Goal: Information Seeking & Learning: Learn about a topic

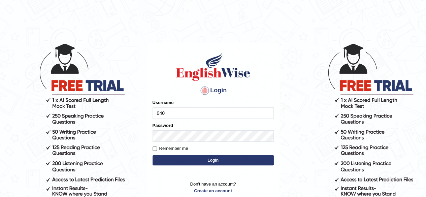
type input "0405144665"
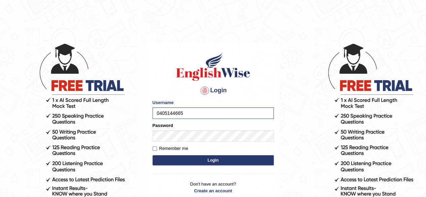
click at [212, 164] on button "Login" at bounding box center [213, 160] width 121 height 10
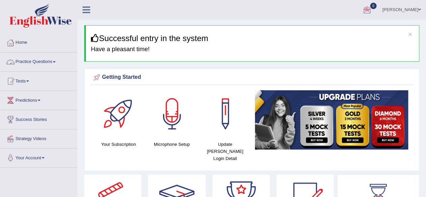
click at [37, 62] on link "Practice Questions" at bounding box center [38, 61] width 77 height 17
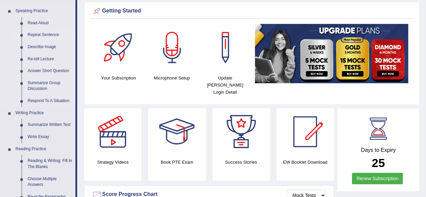
scroll to position [66, 0]
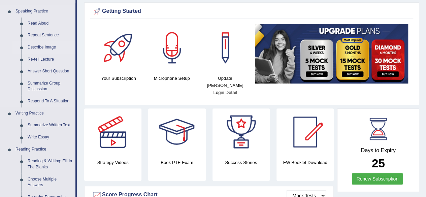
click at [40, 46] on link "Describe Image" at bounding box center [50, 47] width 51 height 12
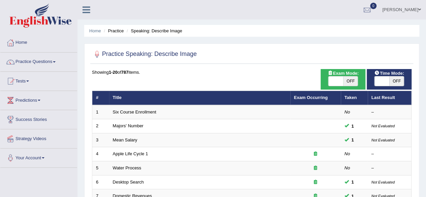
click at [355, 80] on span "OFF" at bounding box center [351, 81] width 15 height 9
checkbox input "true"
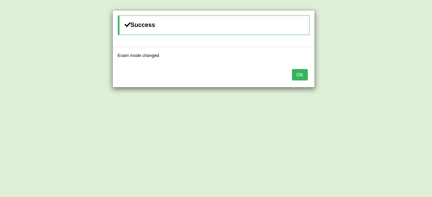
click at [301, 74] on button "OK" at bounding box center [300, 74] width 16 height 11
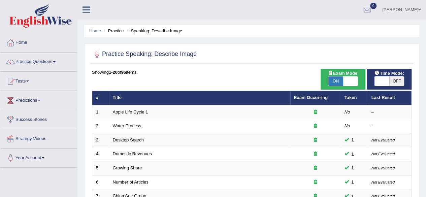
click at [391, 81] on span "OFF" at bounding box center [397, 81] width 15 height 9
checkbox input "true"
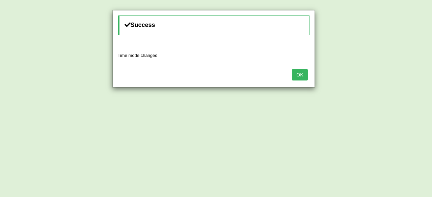
click at [300, 76] on button "OK" at bounding box center [300, 74] width 16 height 11
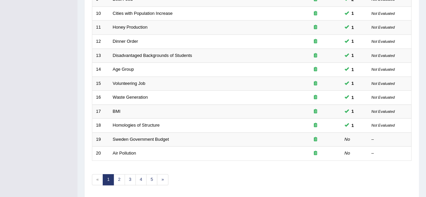
scroll to position [246, 0]
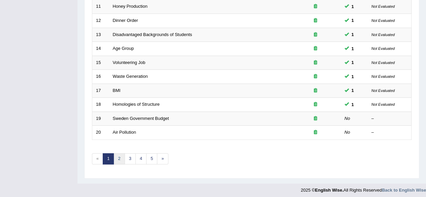
click at [121, 157] on link "2" at bounding box center [119, 158] width 11 height 11
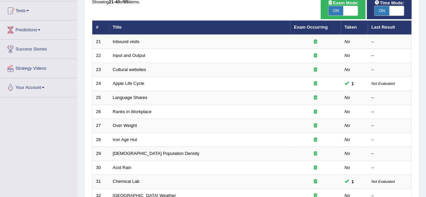
scroll to position [70, 0]
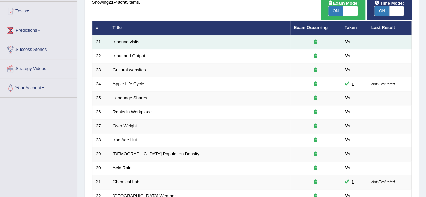
click at [123, 42] on link "Inbound visits" at bounding box center [126, 41] width 27 height 5
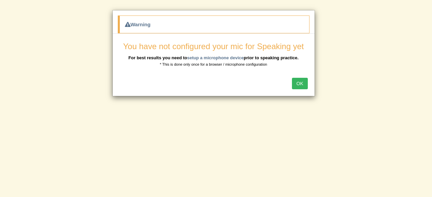
click at [303, 83] on button "OK" at bounding box center [300, 83] width 16 height 11
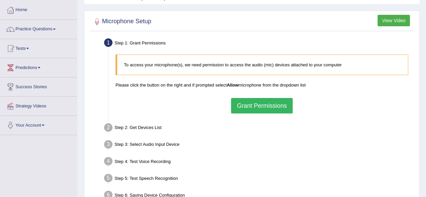
scroll to position [35, 0]
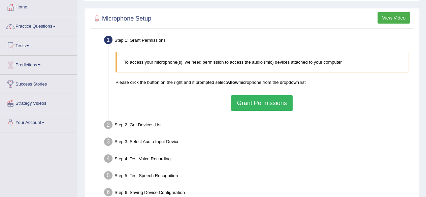
click at [260, 102] on button "Grant Permissions" at bounding box center [261, 103] width 61 height 16
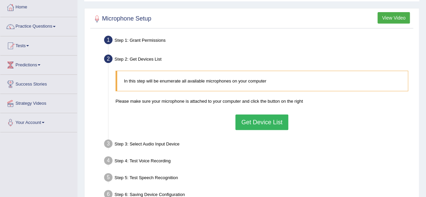
click at [253, 121] on button "Get Device List" at bounding box center [262, 123] width 53 height 16
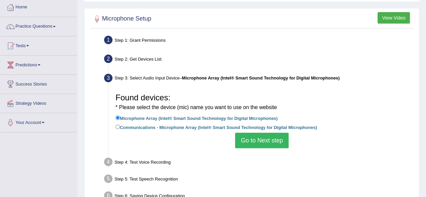
click at [267, 140] on button "Go to Next step" at bounding box center [262, 141] width 54 height 16
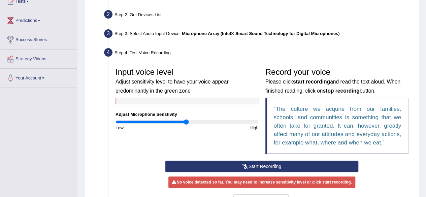
scroll to position [84, 0]
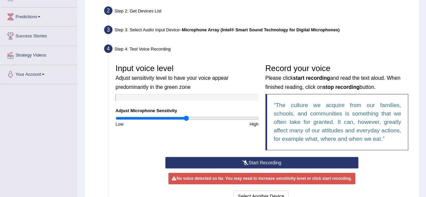
click at [272, 163] on button "Start Recording" at bounding box center [262, 162] width 193 height 11
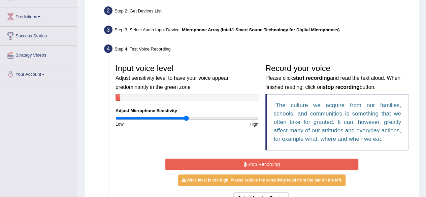
click at [272, 163] on button "Stop Recording" at bounding box center [262, 164] width 193 height 11
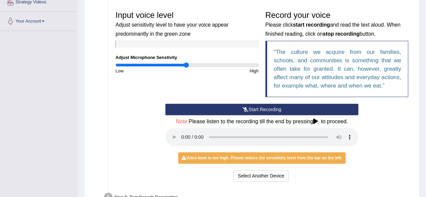
scroll to position [137, 0]
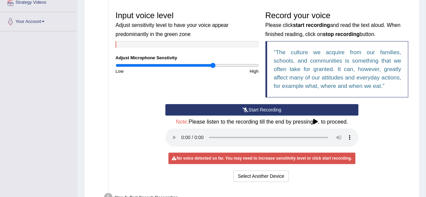
drag, startPoint x: 187, startPoint y: 65, endPoint x: 213, endPoint y: 67, distance: 25.7
click at [213, 67] on input "range" at bounding box center [187, 65] width 143 height 5
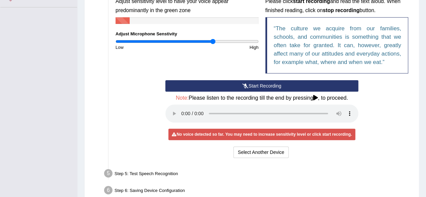
scroll to position [162, 0]
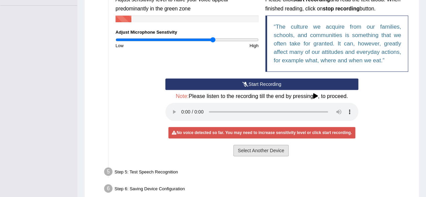
click at [257, 147] on button "Select Another Device" at bounding box center [261, 150] width 55 height 11
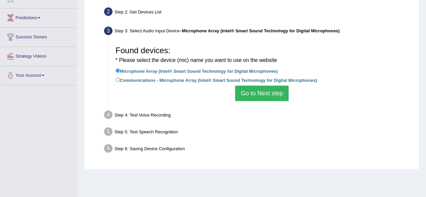
scroll to position [81, 0]
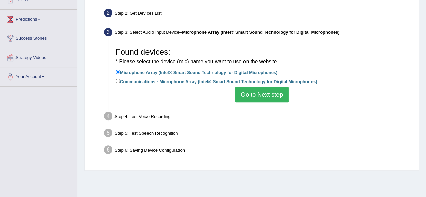
click at [268, 95] on button "Go to Next step" at bounding box center [262, 95] width 54 height 16
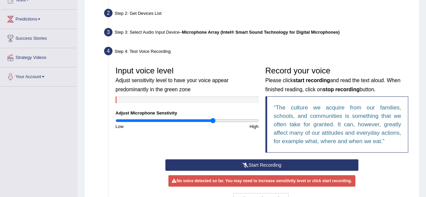
click at [273, 164] on button "Start Recording" at bounding box center [262, 164] width 193 height 11
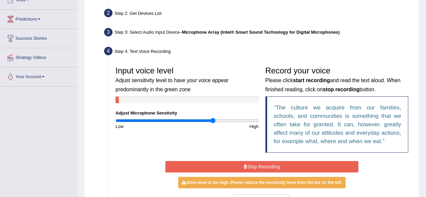
click at [275, 169] on button "Stop Recording" at bounding box center [262, 166] width 193 height 11
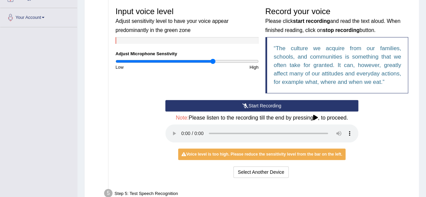
scroll to position [141, 0]
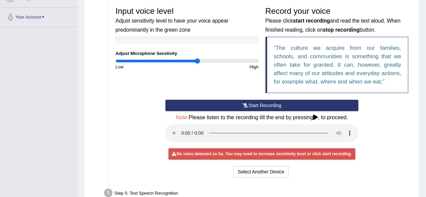
drag, startPoint x: 213, startPoint y: 59, endPoint x: 198, endPoint y: 58, distance: 15.2
type input "1.16"
click at [198, 58] on input "range" at bounding box center [187, 60] width 143 height 5
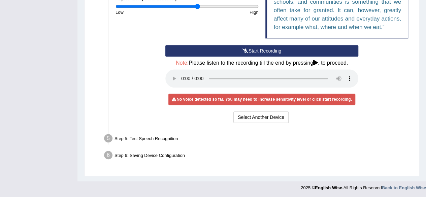
scroll to position [0, 0]
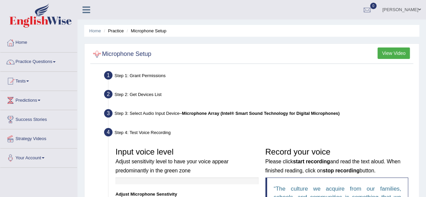
click at [93, 55] on div at bounding box center [97, 54] width 10 height 10
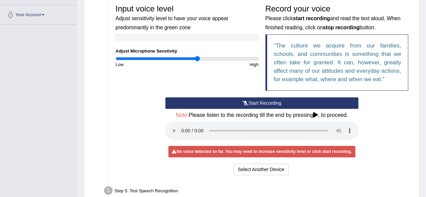
scroll to position [196, 0]
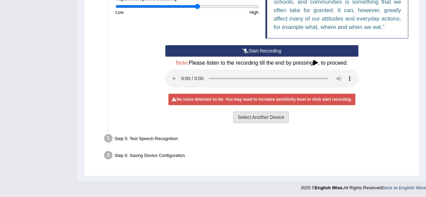
click at [262, 113] on button "Select Another Device" at bounding box center [261, 117] width 55 height 11
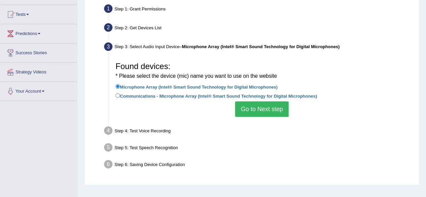
scroll to position [67, 0]
click at [263, 103] on button "Go to Next step" at bounding box center [262, 109] width 54 height 16
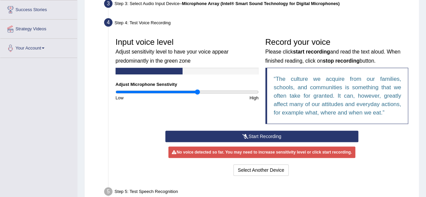
scroll to position [0, 0]
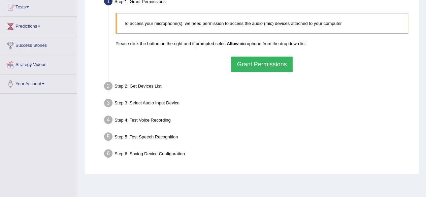
scroll to position [75, 0]
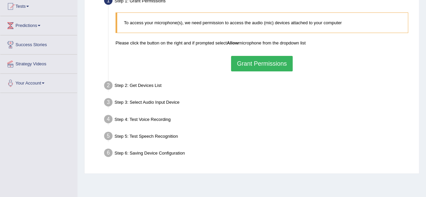
click at [268, 66] on button "Grant Permissions" at bounding box center [261, 64] width 61 height 16
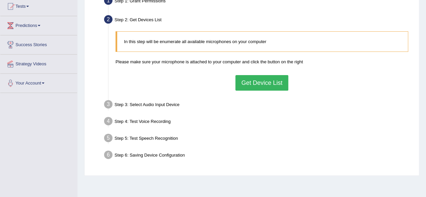
click at [250, 85] on button "Get Device List" at bounding box center [262, 83] width 53 height 16
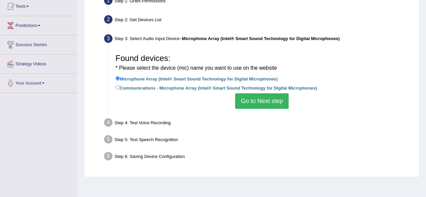
click at [150, 89] on label "Communications - Microphone Array (Intel® Smart Sound Technology for Digital Mi…" at bounding box center [217, 87] width 202 height 7
click at [120, 89] on input "Communications - Microphone Array (Intel® Smart Sound Technology for Digital Mi…" at bounding box center [118, 87] width 4 height 4
radio input "true"
click at [261, 107] on button "Go to Next step" at bounding box center [262, 101] width 54 height 16
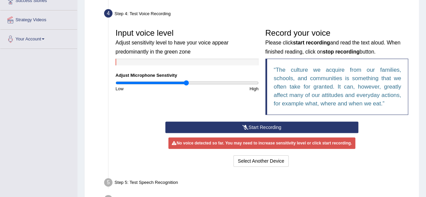
scroll to position [120, 0]
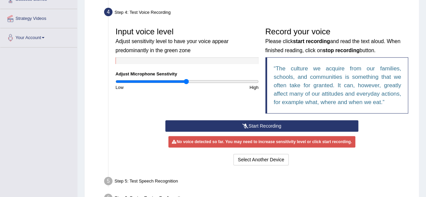
click at [247, 126] on icon at bounding box center [246, 126] width 6 height 5
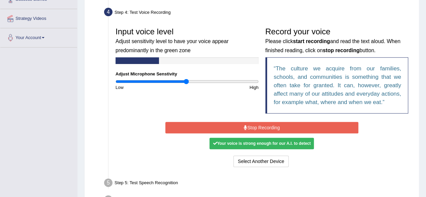
scroll to position [165, 0]
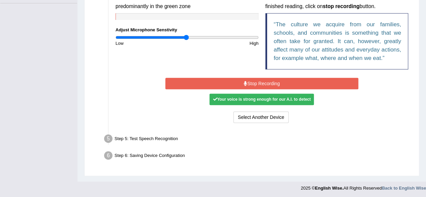
click at [260, 84] on button "Stop Recording" at bounding box center [262, 83] width 193 height 11
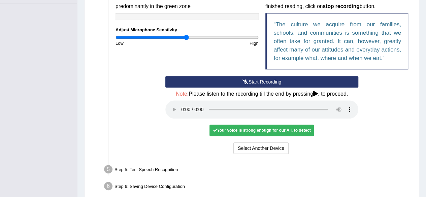
scroll to position [196, 0]
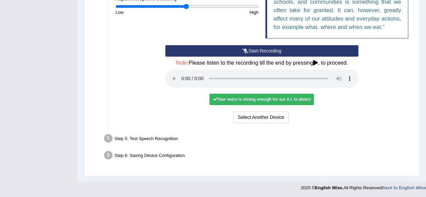
click at [300, 100] on div "Your voice is strong enough for our A.I. to detect" at bounding box center [262, 99] width 105 height 11
click at [287, 98] on div "Your voice is strong enough for our A.I. to detect" at bounding box center [262, 99] width 105 height 11
click at [272, 116] on button "Select Another Device" at bounding box center [261, 117] width 55 height 11
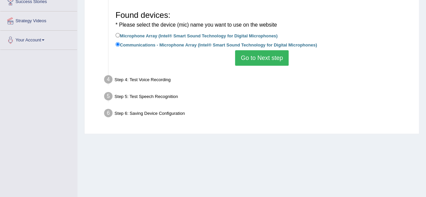
scroll to position [117, 0]
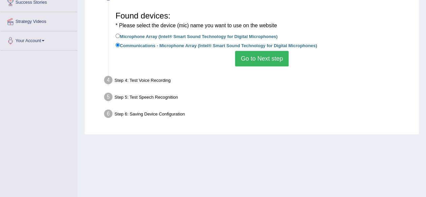
click at [256, 60] on button "Go to Next step" at bounding box center [262, 59] width 54 height 16
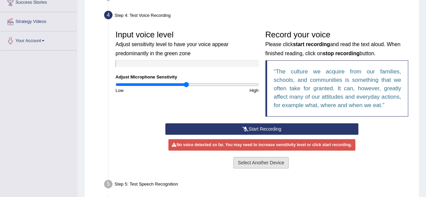
click at [248, 161] on button "Select Another Device" at bounding box center [261, 162] width 55 height 11
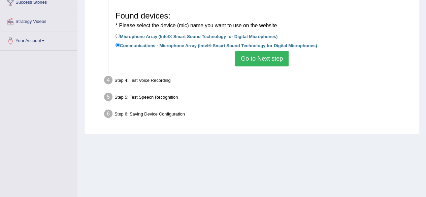
click at [264, 57] on button "Go to Next step" at bounding box center [262, 59] width 54 height 16
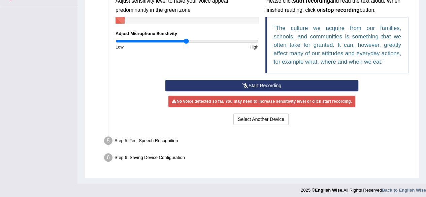
scroll to position [161, 0]
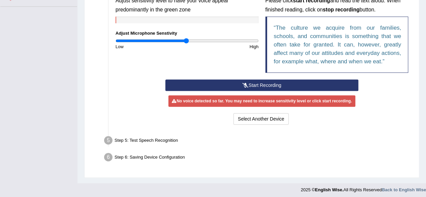
click at [262, 84] on button "Start Recording" at bounding box center [262, 85] width 193 height 11
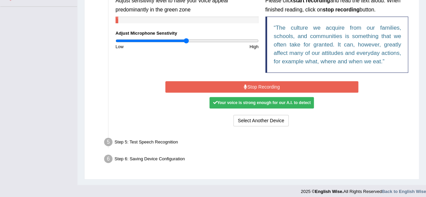
click at [254, 87] on button "Stop Recording" at bounding box center [262, 86] width 193 height 11
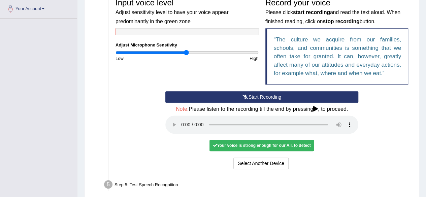
scroll to position [196, 0]
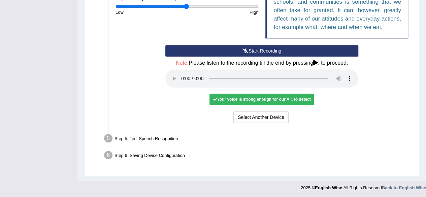
click at [152, 139] on div "Step 5: Test Speech Recognition" at bounding box center [258, 139] width 315 height 15
click at [226, 147] on ul "Step 1: Grant Permissions To access your microphone(s), we need permission to a…" at bounding box center [252, 19] width 320 height 290
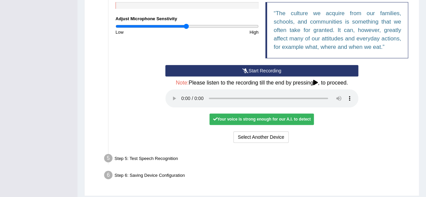
scroll to position [176, 0]
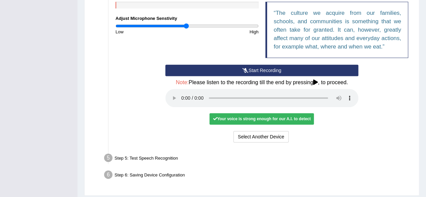
click at [338, 118] on div "No voice detected so far. You may need to increase sensitivity level or click s…" at bounding box center [262, 119] width 193 height 6
drag, startPoint x: 316, startPoint y: 81, endPoint x: 414, endPoint y: 125, distance: 108.0
click at [414, 125] on div "Microphone Setup View Video Step 1: Grant Permissions To access your microphone…" at bounding box center [251, 32] width 335 height 328
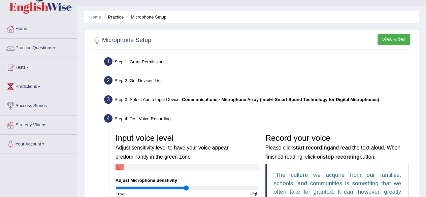
scroll to position [0, 0]
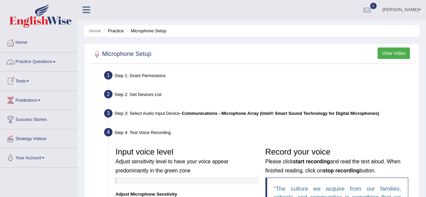
click at [29, 62] on link "Practice Questions" at bounding box center [38, 61] width 77 height 17
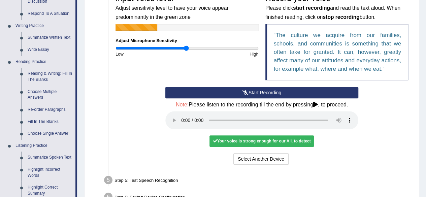
scroll to position [152, 0]
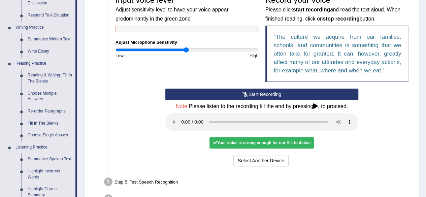
click at [241, 94] on button "Start Recording" at bounding box center [262, 94] width 193 height 11
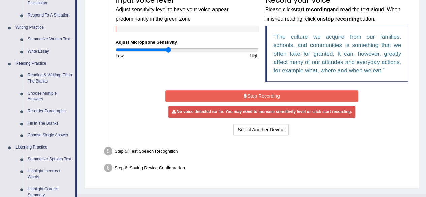
drag, startPoint x: 187, startPoint y: 49, endPoint x: 169, endPoint y: 51, distance: 18.3
click at [169, 51] on input "range" at bounding box center [187, 49] width 143 height 5
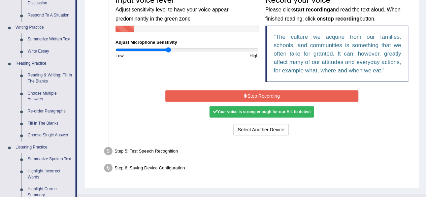
click at [282, 95] on button "Stop Recording" at bounding box center [262, 95] width 193 height 11
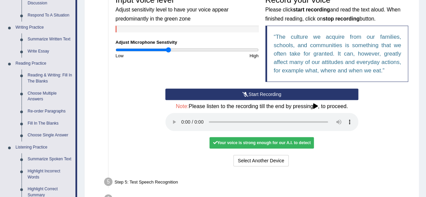
click at [282, 95] on button "Start Recording" at bounding box center [262, 94] width 193 height 11
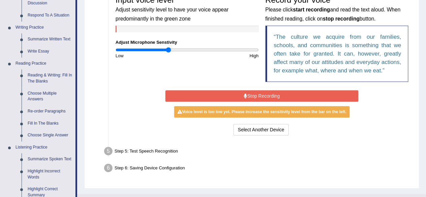
click at [274, 97] on button "Stop Recording" at bounding box center [262, 95] width 193 height 11
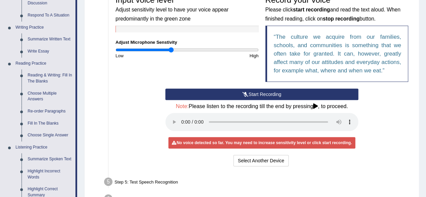
click at [171, 50] on input "range" at bounding box center [187, 49] width 143 height 5
click at [249, 93] on button "Start Recording" at bounding box center [262, 94] width 193 height 11
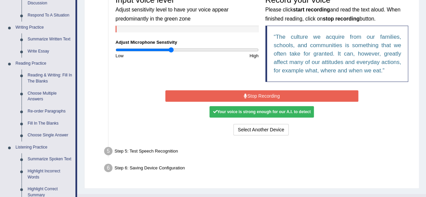
click at [249, 93] on button "Stop Recording" at bounding box center [262, 95] width 193 height 11
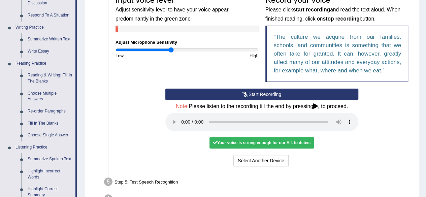
click at [249, 93] on button "Start Recording" at bounding box center [262, 94] width 193 height 11
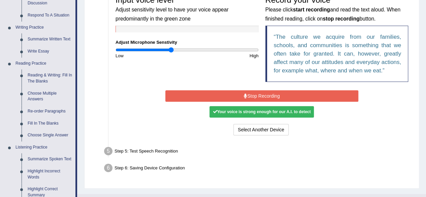
click at [267, 94] on button "Stop Recording" at bounding box center [262, 95] width 193 height 11
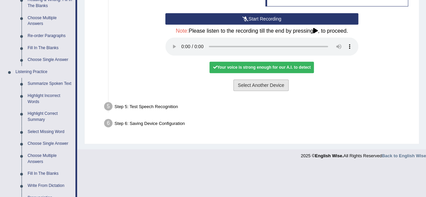
scroll to position [253, 0]
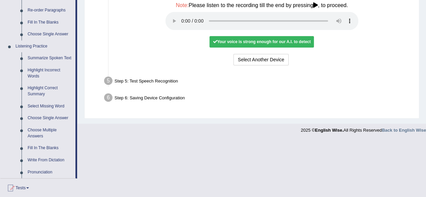
click at [253, 44] on div "Your voice is strong enough for our A.I. to detect" at bounding box center [262, 41] width 105 height 11
click at [253, 57] on button "Select Another Device" at bounding box center [261, 59] width 55 height 11
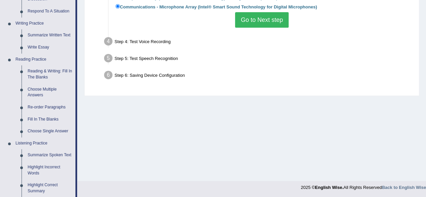
scroll to position [110, 0]
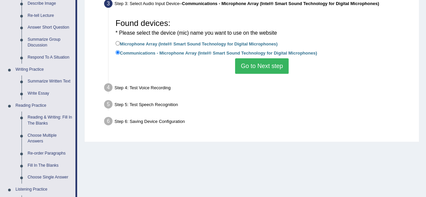
click at [249, 69] on button "Go to Next step" at bounding box center [262, 66] width 54 height 16
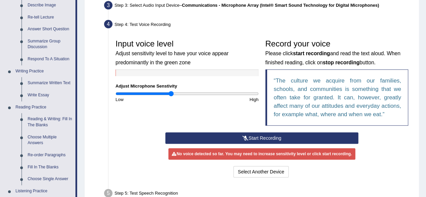
scroll to position [103, 0]
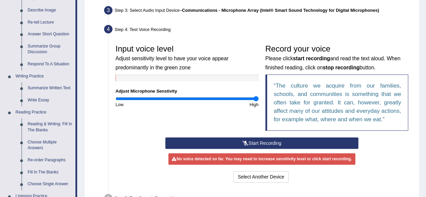
drag, startPoint x: 168, startPoint y: 97, endPoint x: 257, endPoint y: 99, distance: 89.0
click at [257, 99] on input "range" at bounding box center [187, 98] width 143 height 5
click at [238, 147] on button "Start Recording" at bounding box center [262, 143] width 193 height 11
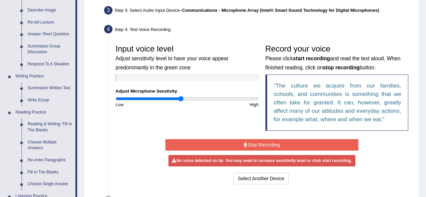
drag, startPoint x: 252, startPoint y: 96, endPoint x: 181, endPoint y: 112, distance: 72.2
type input "0.94"
click at [181, 101] on input "range" at bounding box center [187, 98] width 143 height 5
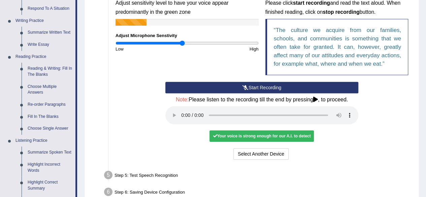
scroll to position [168, 0]
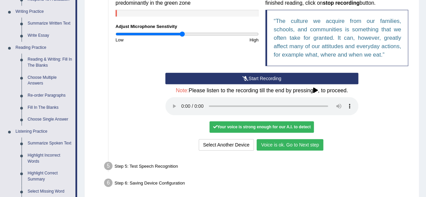
click at [294, 144] on button "Voice is ok. Go to Next step" at bounding box center [290, 144] width 67 height 11
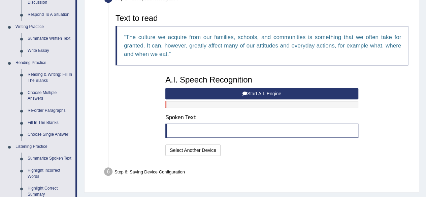
scroll to position [152, 0]
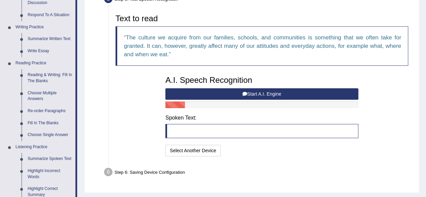
click at [264, 92] on button "Start A.I. Engine" at bounding box center [262, 93] width 193 height 11
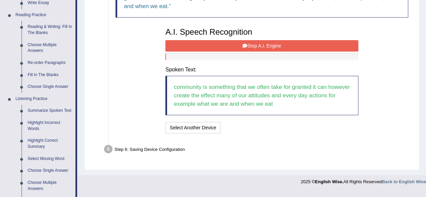
scroll to position [201, 0]
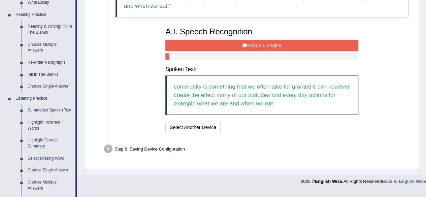
click at [256, 42] on button "Stop A.I. Engine" at bounding box center [262, 45] width 193 height 11
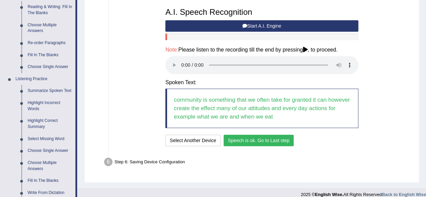
scroll to position [222, 0]
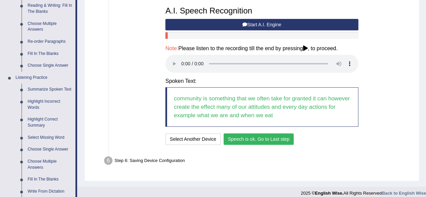
click at [261, 137] on button "Speech is ok. Go to Last step" at bounding box center [259, 139] width 70 height 11
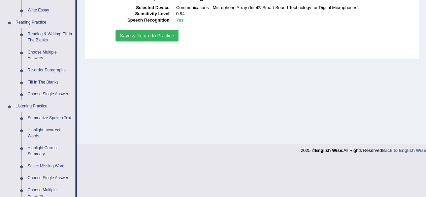
scroll to position [193, 0]
click at [154, 39] on button "Save & Return to Practice" at bounding box center [147, 35] width 63 height 11
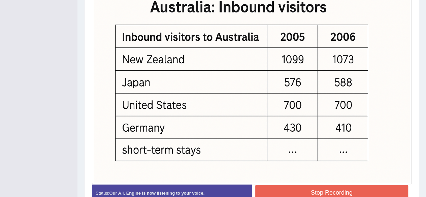
scroll to position [219, 0]
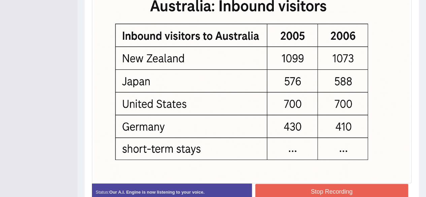
click at [329, 188] on button "Stop Recording" at bounding box center [332, 192] width 153 height 16
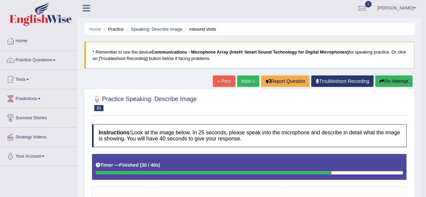
scroll to position [2, 0]
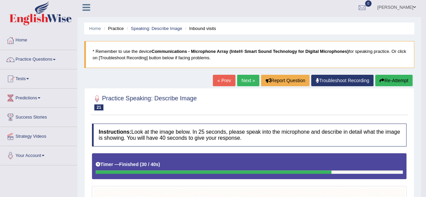
click at [247, 80] on link "Next »" at bounding box center [248, 80] width 22 height 11
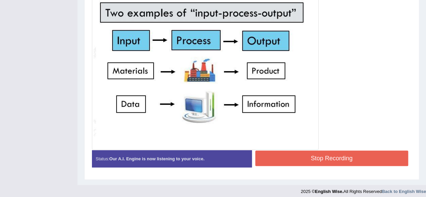
scroll to position [199, 0]
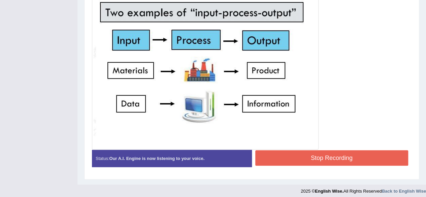
click at [328, 156] on button "Stop Recording" at bounding box center [332, 158] width 153 height 16
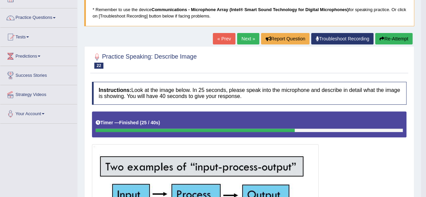
scroll to position [45, 0]
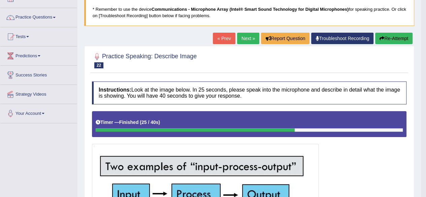
click at [248, 38] on link "Next »" at bounding box center [248, 38] width 22 height 11
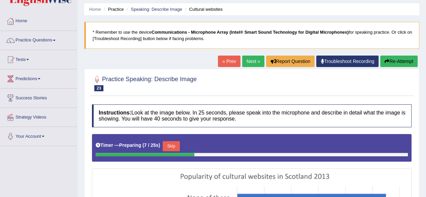
scroll to position [20, 0]
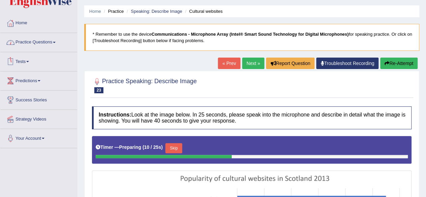
click at [40, 39] on link "Practice Questions" at bounding box center [38, 41] width 77 height 17
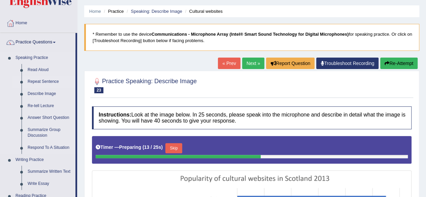
click at [40, 82] on link "Repeat Sentence" at bounding box center [50, 82] width 51 height 12
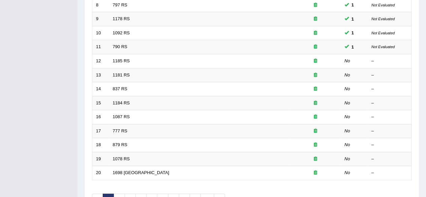
scroll to position [206, 0]
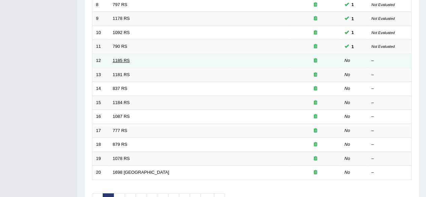
click at [121, 60] on link "1185 RS" at bounding box center [121, 60] width 17 height 5
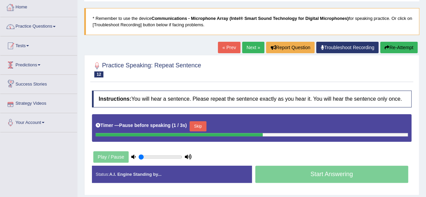
scroll to position [28, 0]
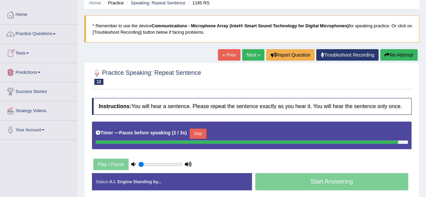
click at [33, 33] on link "Practice Questions" at bounding box center [38, 33] width 77 height 17
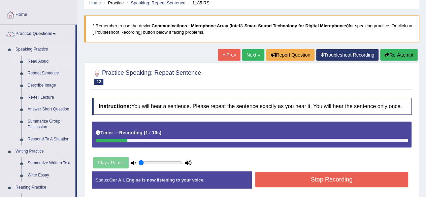
click at [37, 61] on link "Read Aloud" at bounding box center [50, 62] width 51 height 12
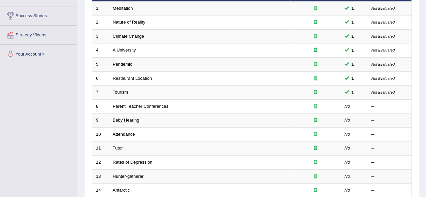
scroll to position [103, 0]
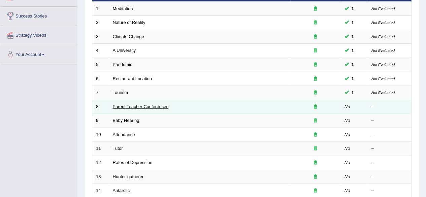
click at [134, 106] on link "Parent Teacher Conferences" at bounding box center [141, 106] width 56 height 5
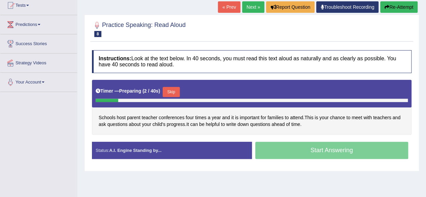
scroll to position [86, 0]
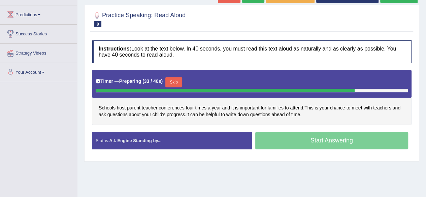
click at [180, 80] on button "Skip" at bounding box center [174, 82] width 17 height 10
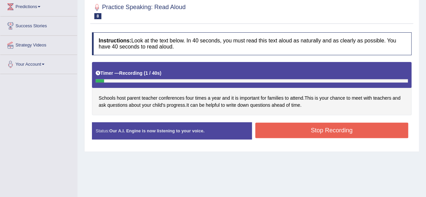
scroll to position [94, 0]
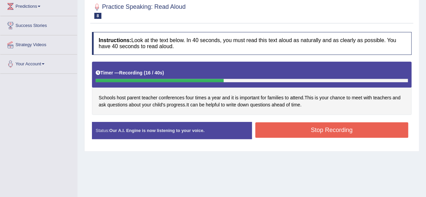
click at [315, 130] on button "Stop Recording" at bounding box center [332, 130] width 153 height 16
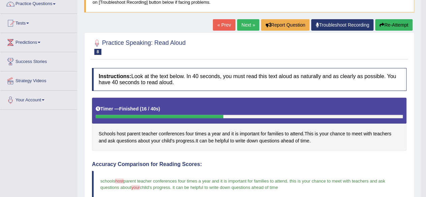
scroll to position [57, 0]
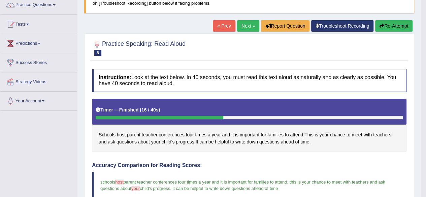
click at [244, 26] on link "Next »" at bounding box center [248, 25] width 22 height 11
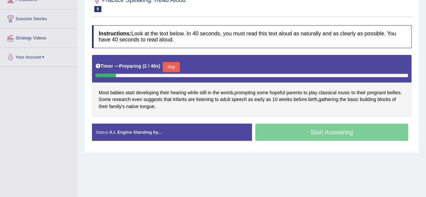
scroll to position [101, 0]
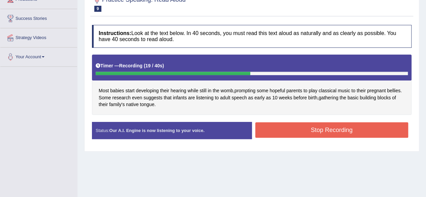
click at [319, 129] on button "Stop Recording" at bounding box center [332, 130] width 153 height 16
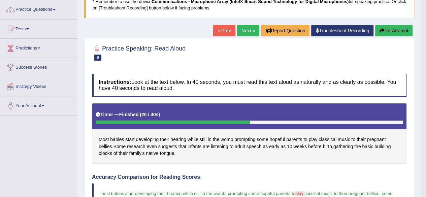
scroll to position [0, 0]
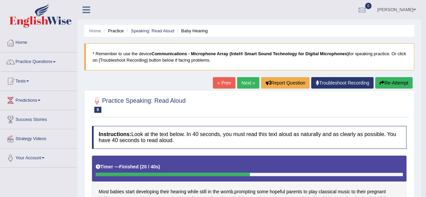
click at [245, 82] on link "Next »" at bounding box center [248, 82] width 22 height 11
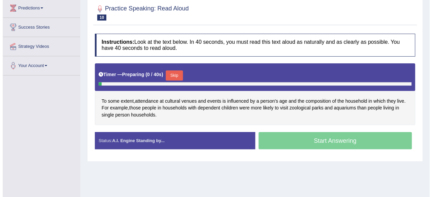
scroll to position [92, 0]
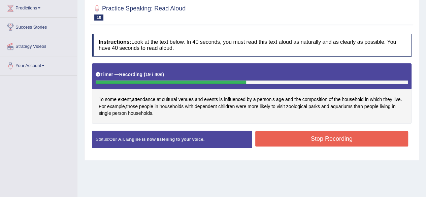
click at [326, 138] on button "Stop Recording" at bounding box center [332, 139] width 153 height 16
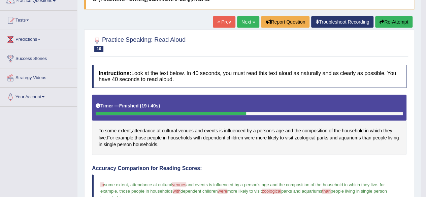
scroll to position [61, 0]
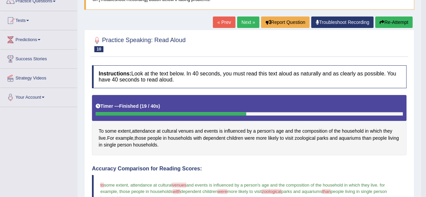
click at [247, 21] on link "Next »" at bounding box center [248, 22] width 22 height 11
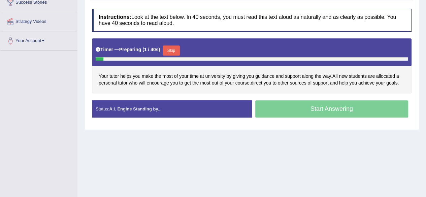
scroll to position [118, 0]
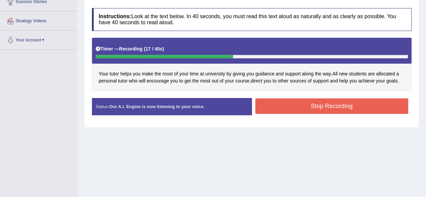
click at [319, 104] on button "Stop Recording" at bounding box center [332, 106] width 153 height 16
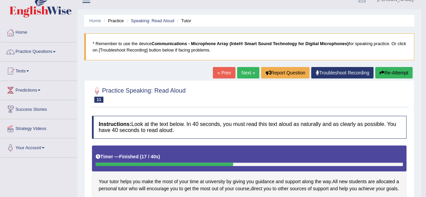
scroll to position [9, 0]
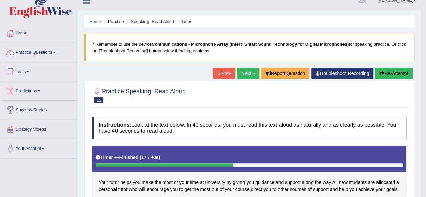
click at [245, 75] on link "Next »" at bounding box center [248, 73] width 22 height 11
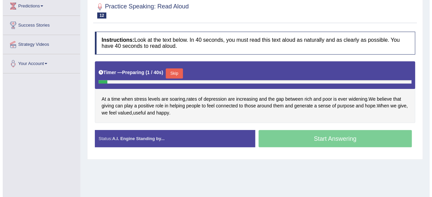
scroll to position [115, 0]
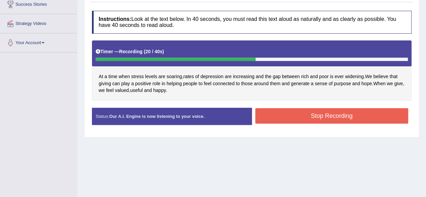
click at [329, 117] on button "Stop Recording" at bounding box center [332, 116] width 153 height 16
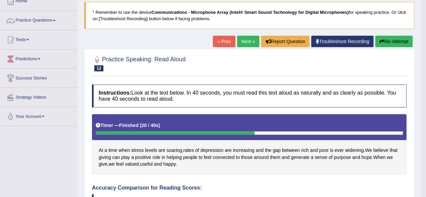
scroll to position [0, 0]
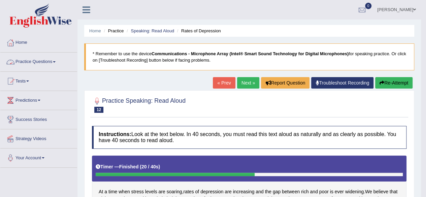
click at [32, 62] on link "Practice Questions" at bounding box center [38, 61] width 77 height 17
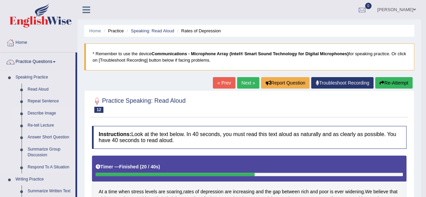
click at [45, 112] on link "Describe Image" at bounding box center [50, 114] width 51 height 12
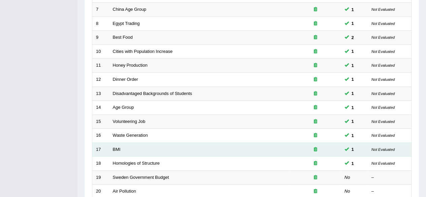
scroll to position [246, 0]
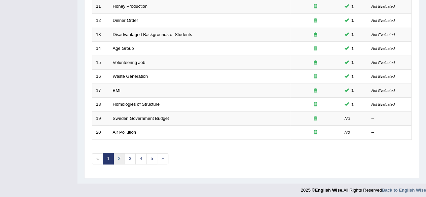
click at [120, 155] on link "2" at bounding box center [119, 158] width 11 height 11
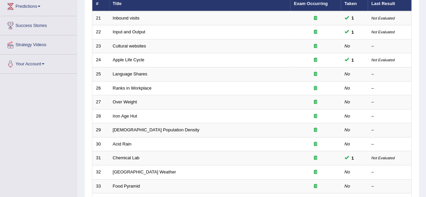
scroll to position [95, 0]
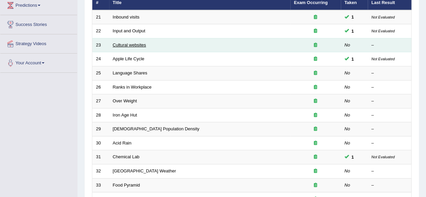
click at [135, 44] on link "Cultural websites" at bounding box center [129, 44] width 33 height 5
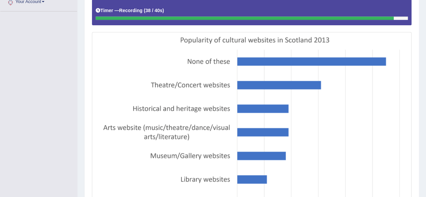
scroll to position [259, 0]
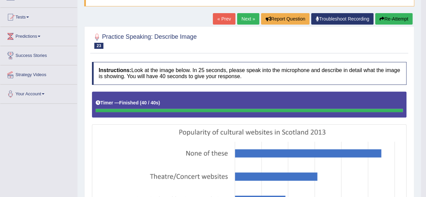
scroll to position [0, 0]
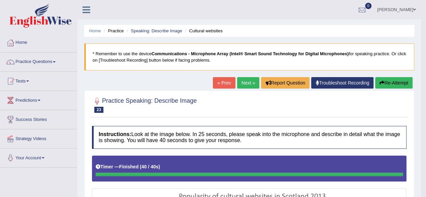
click at [249, 85] on link "Next »" at bounding box center [248, 82] width 22 height 11
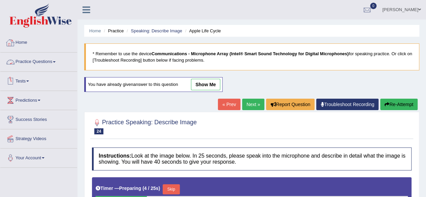
click at [31, 61] on link "Practice Questions" at bounding box center [38, 61] width 77 height 17
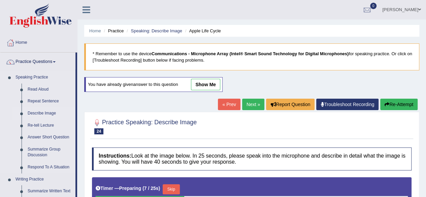
click at [36, 112] on link "Describe Image" at bounding box center [50, 114] width 51 height 12
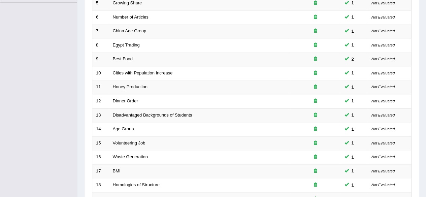
scroll to position [246, 0]
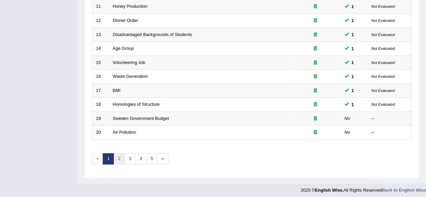
click at [119, 157] on link "2" at bounding box center [119, 158] width 11 height 11
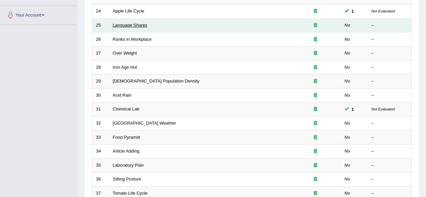
click at [137, 26] on link "Language Shares" at bounding box center [130, 25] width 35 height 5
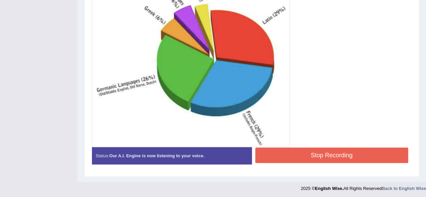
scroll to position [237, 0]
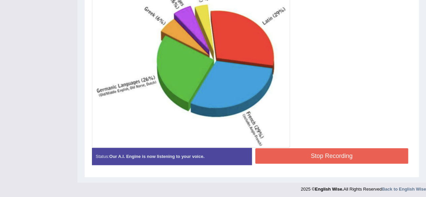
click at [327, 155] on button "Stop Recording" at bounding box center [332, 156] width 153 height 16
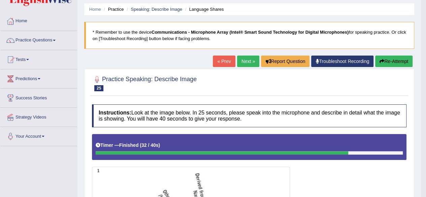
scroll to position [0, 0]
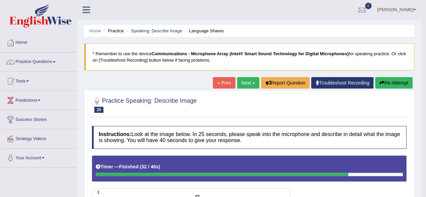
click at [244, 80] on link "Next »" at bounding box center [248, 82] width 22 height 11
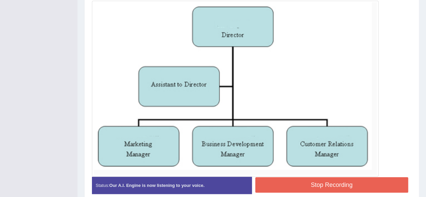
scroll to position [198, 0]
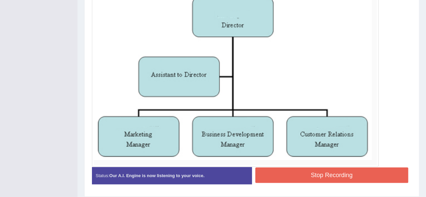
click at [339, 171] on button "Stop Recording" at bounding box center [332, 176] width 153 height 16
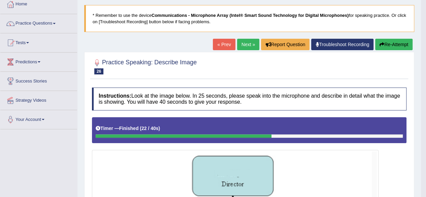
scroll to position [38, 0]
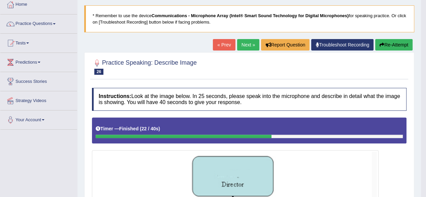
click at [242, 44] on link "Next »" at bounding box center [248, 44] width 22 height 11
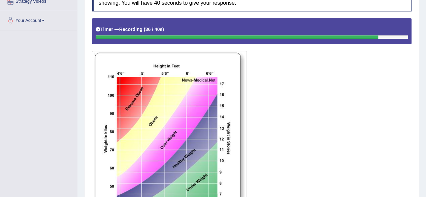
scroll to position [221, 0]
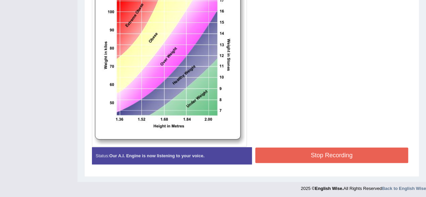
click at [316, 154] on button "Stop Recording" at bounding box center [332, 156] width 153 height 16
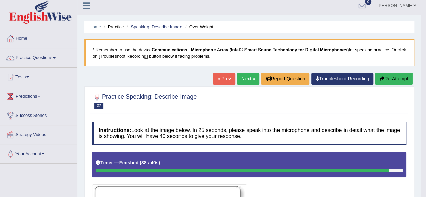
scroll to position [0, 0]
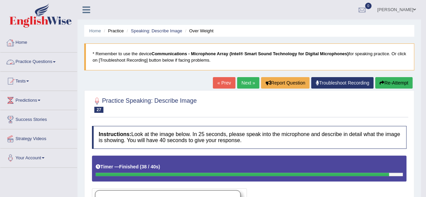
click at [26, 62] on link "Practice Questions" at bounding box center [38, 61] width 77 height 17
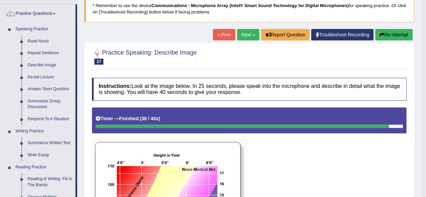
scroll to position [47, 0]
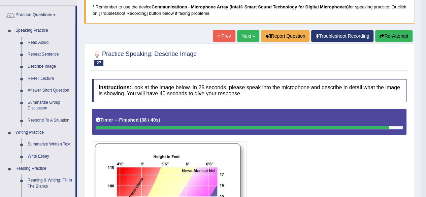
click at [243, 37] on link "Next »" at bounding box center [248, 35] width 22 height 11
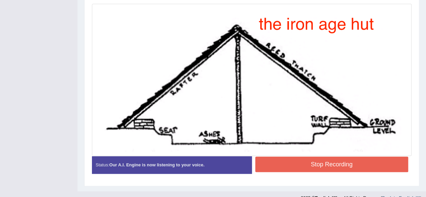
scroll to position [194, 0]
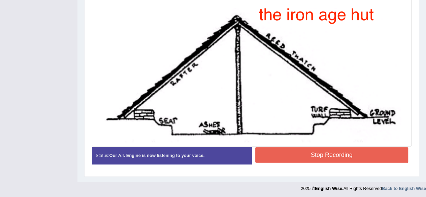
click at [323, 155] on button "Stop Recording" at bounding box center [332, 155] width 153 height 16
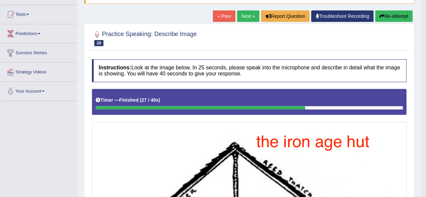
scroll to position [0, 0]
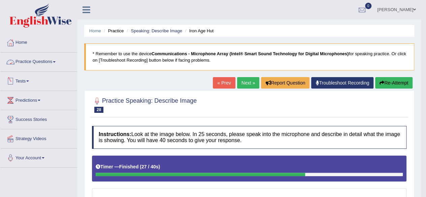
click at [40, 61] on link "Practice Questions" at bounding box center [38, 61] width 77 height 17
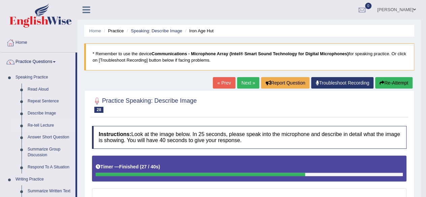
click at [39, 125] on link "Re-tell Lecture" at bounding box center [50, 126] width 51 height 12
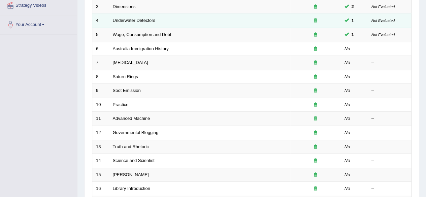
scroll to position [128, 0]
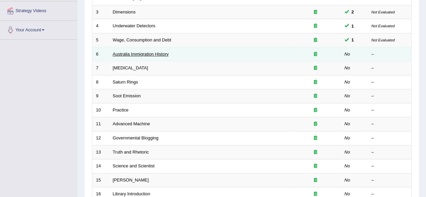
click at [133, 54] on link "Australia Immigration History" at bounding box center [141, 54] width 56 height 5
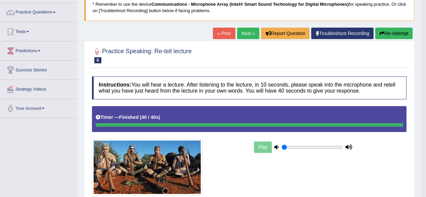
scroll to position [49, 0]
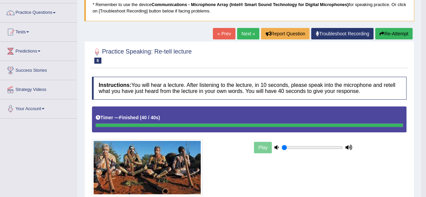
click at [398, 34] on button "Re-Attempt" at bounding box center [394, 33] width 37 height 11
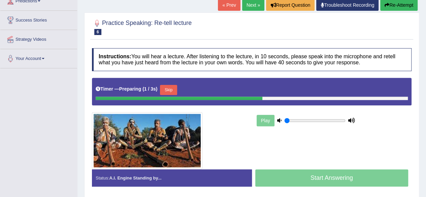
click at [169, 89] on button "Skip" at bounding box center [168, 90] width 17 height 10
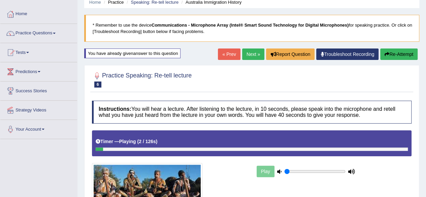
scroll to position [29, 0]
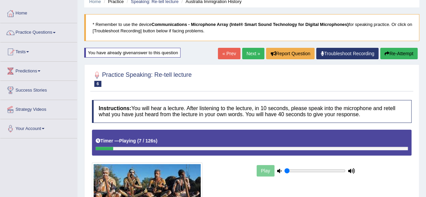
drag, startPoint x: 301, startPoint y: 171, endPoint x: 270, endPoint y: 173, distance: 30.4
type input "0.05"
click at [285, 173] on input "range" at bounding box center [315, 170] width 61 height 5
click at [393, 51] on button "Re-Attempt" at bounding box center [399, 53] width 37 height 11
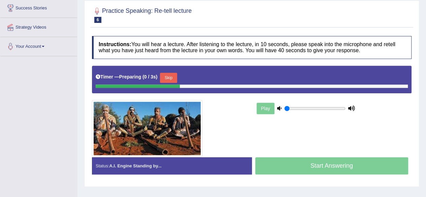
scroll to position [156, 0]
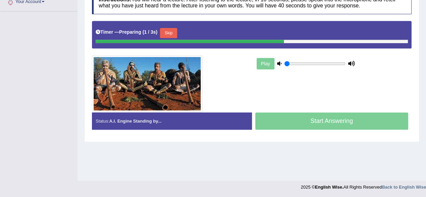
click at [301, 122] on div "Start Answering" at bounding box center [332, 122] width 160 height 19
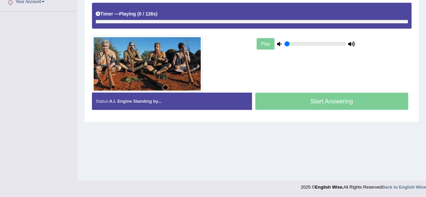
click at [301, 122] on div "Home Practice Speaking: Re-tell lecture Australia Immigration History * Remembe…" at bounding box center [252, 12] width 349 height 337
click at [319, 99] on div "Start Answering" at bounding box center [332, 102] width 160 height 19
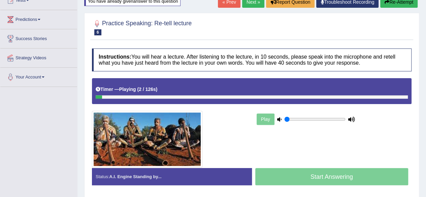
scroll to position [82, 0]
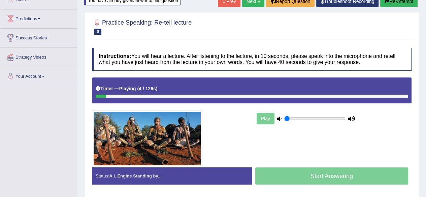
click at [111, 97] on div at bounding box center [252, 96] width 313 height 3
drag, startPoint x: 111, startPoint y: 97, endPoint x: 286, endPoint y: 117, distance: 176.8
click at [286, 117] on div "Instructions: You will hear a lecture. After listening to the lecture, in 10 se…" at bounding box center [251, 119] width 323 height 149
drag, startPoint x: 286, startPoint y: 117, endPoint x: 278, endPoint y: 128, distance: 13.6
click at [285, 121] on input "range" at bounding box center [315, 118] width 61 height 5
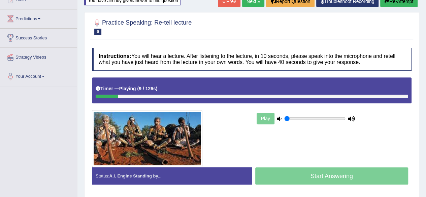
click at [316, 93] on div "Timer — Playing ( 9 / 126s ) Skip" at bounding box center [252, 89] width 313 height 12
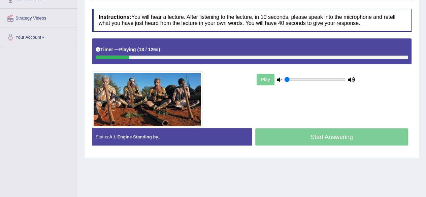
scroll to position [124, 0]
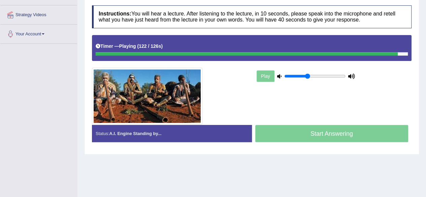
drag, startPoint x: 287, startPoint y: 77, endPoint x: 307, endPoint y: 78, distance: 20.3
type input "0.4"
click at [307, 78] on input "range" at bounding box center [315, 75] width 61 height 5
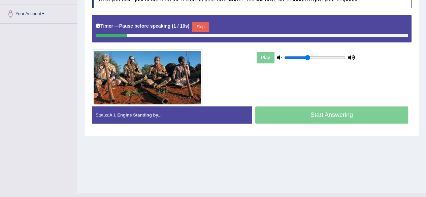
scroll to position [144, 0]
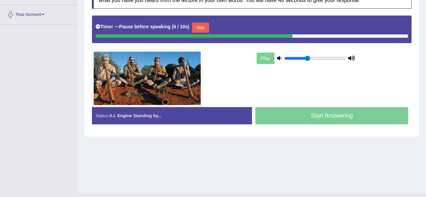
click at [209, 27] on button "Skip" at bounding box center [200, 28] width 17 height 10
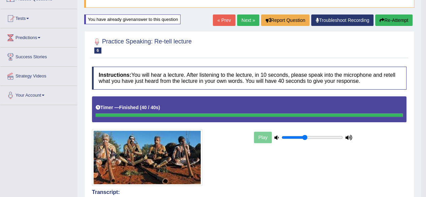
scroll to position [63, 0]
click at [241, 20] on link "Next »" at bounding box center [248, 19] width 22 height 11
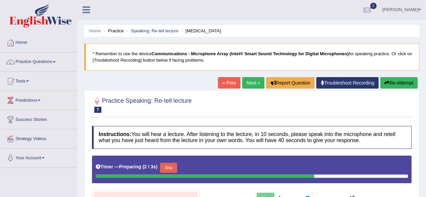
scroll to position [127, 0]
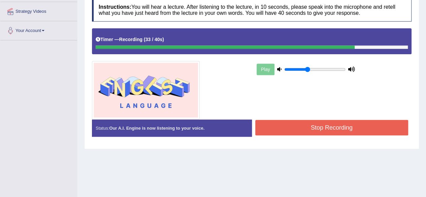
click at [310, 123] on button "Stop Recording" at bounding box center [332, 128] width 153 height 16
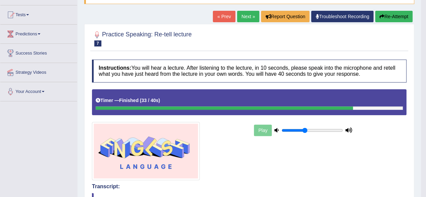
scroll to position [64, 0]
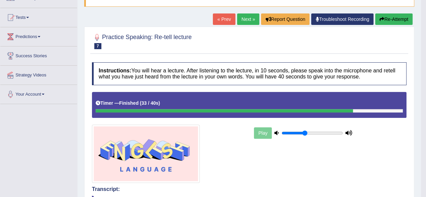
click at [248, 20] on link "Next »" at bounding box center [248, 18] width 22 height 11
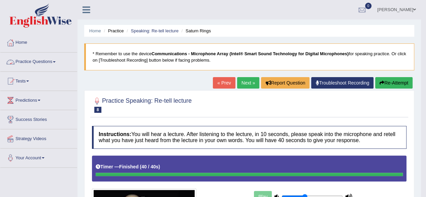
click at [22, 61] on link "Practice Questions" at bounding box center [38, 61] width 77 height 17
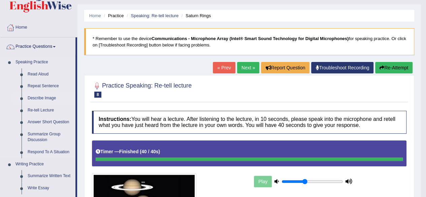
scroll to position [16, 0]
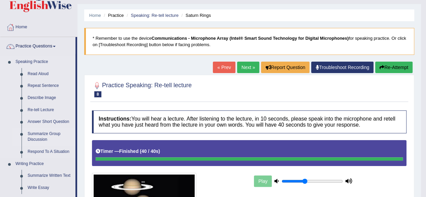
click at [40, 134] on link "Summarize Group Discussion" at bounding box center [50, 137] width 51 height 18
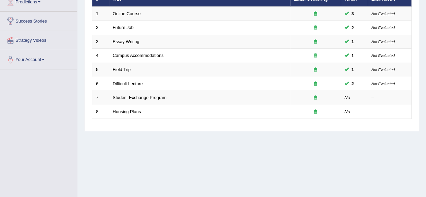
scroll to position [98, 0]
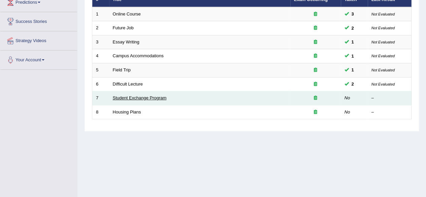
click at [139, 97] on link "Student Exchange Program" at bounding box center [140, 97] width 54 height 5
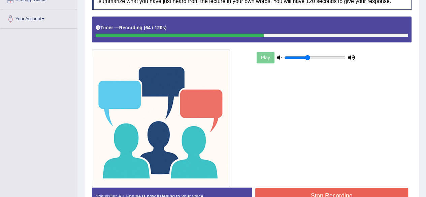
scroll to position [180, 0]
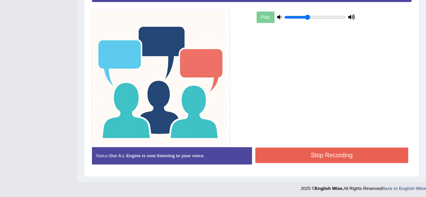
click at [337, 156] on button "Stop Recording" at bounding box center [332, 156] width 153 height 16
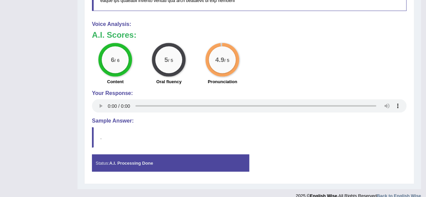
scroll to position [565, 0]
